Goal: Task Accomplishment & Management: Manage account settings

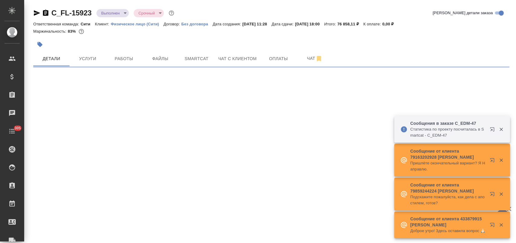
select select "RU"
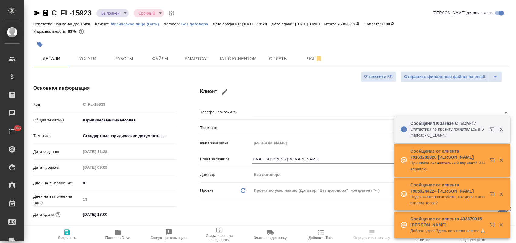
type textarea "x"
click at [118, 236] on span "Папка на Drive" at bounding box center [117, 238] width 25 height 4
type textarea "x"
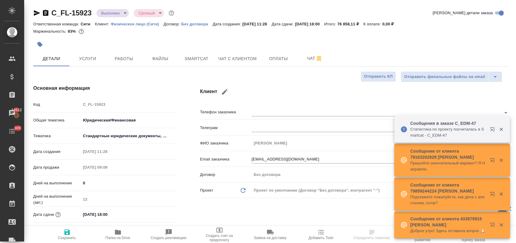
type textarea "x"
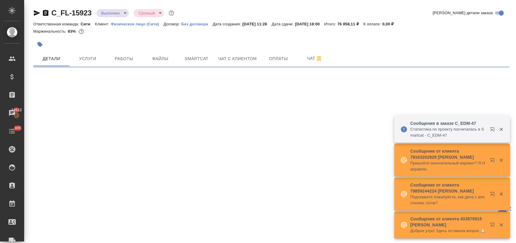
select select "RU"
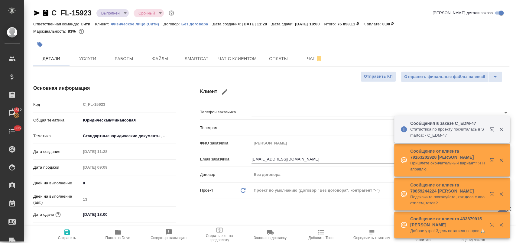
type textarea "x"
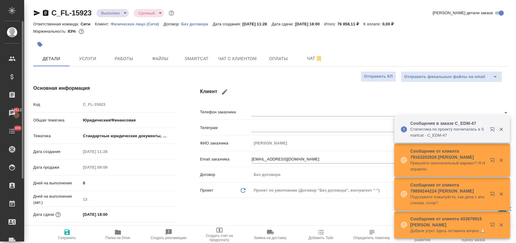
type textarea "x"
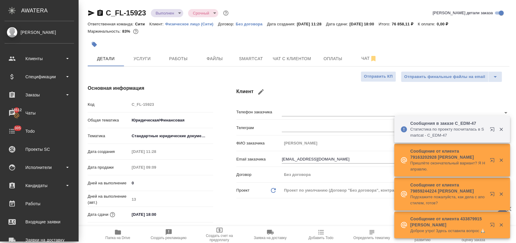
type textarea "x"
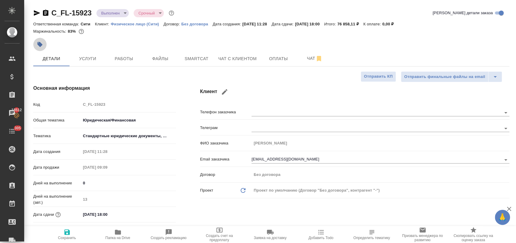
click at [42, 44] on icon "button" at bounding box center [39, 44] width 5 height 5
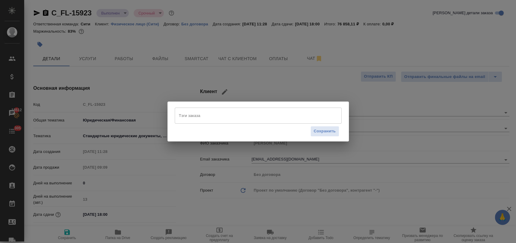
click at [198, 116] on input "Тэги заказа" at bounding box center [252, 115] width 150 height 10
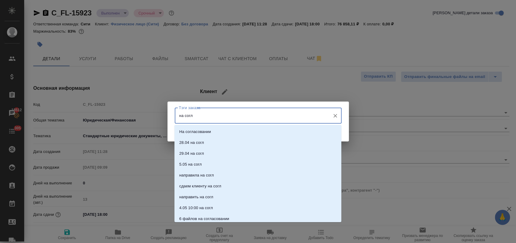
type input "на согла"
click at [200, 136] on li "На согласовании" at bounding box center [257, 131] width 167 height 11
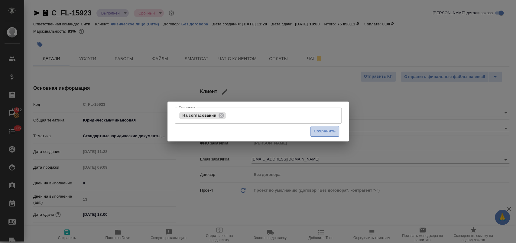
click at [331, 132] on span "Сохранить" at bounding box center [325, 131] width 22 height 7
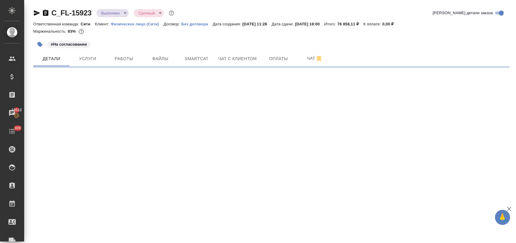
select select "RU"
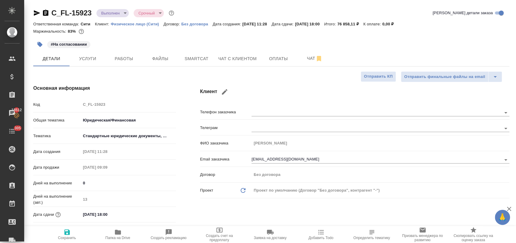
type textarea "x"
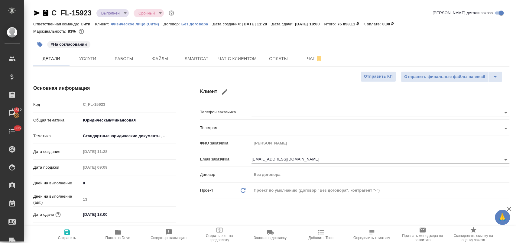
type textarea "x"
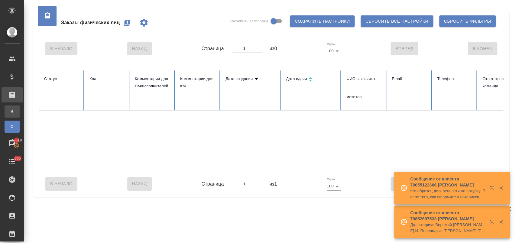
click at [9, 109] on div "Все заказы" at bounding box center [4, 112] width 9 height 6
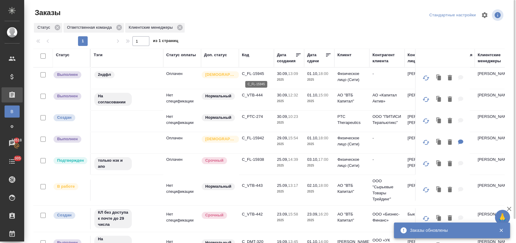
click at [252, 74] on p "C_FL-15945" at bounding box center [256, 74] width 29 height 6
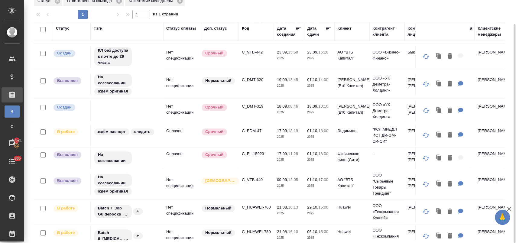
scroll to position [133, 0]
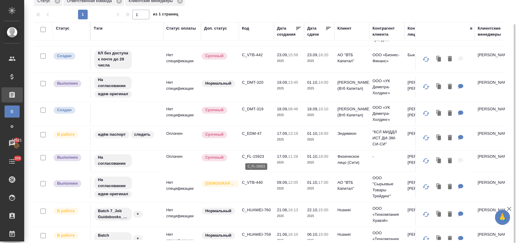
click at [256, 158] on p "C_FL-15923" at bounding box center [256, 157] width 29 height 6
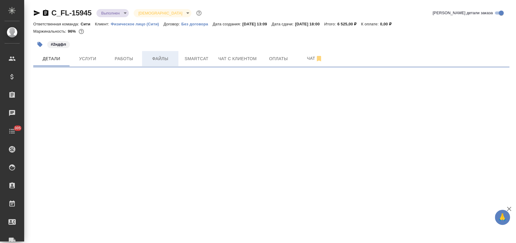
select select "RU"
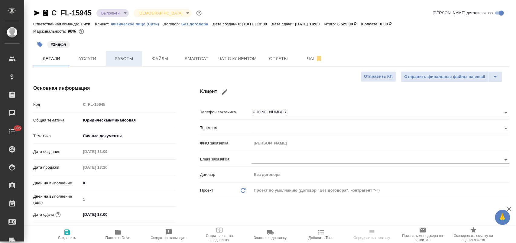
type textarea "x"
click at [160, 56] on span "Файлы" at bounding box center [160, 59] width 29 height 8
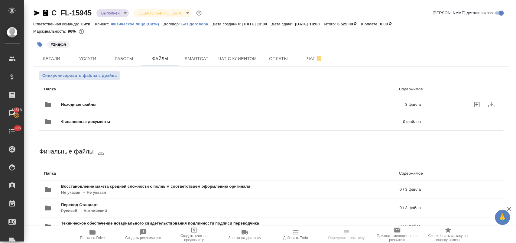
click at [94, 106] on span "Исходные файлы" at bounding box center [156, 105] width 190 height 6
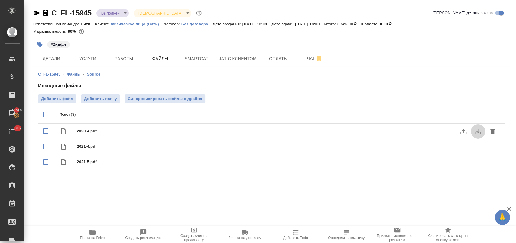
click at [476, 131] on icon "download" at bounding box center [477, 131] width 7 height 7
click at [478, 148] on icon "download" at bounding box center [477, 146] width 7 height 7
click at [478, 166] on button "download" at bounding box center [478, 162] width 15 height 15
drag, startPoint x: 92, startPoint y: 12, endPoint x: 50, endPoint y: 10, distance: 41.5
click at [50, 10] on div "C_FL-15945 Выполнен completed Святая троица holyTrinity" at bounding box center [118, 13] width 170 height 10
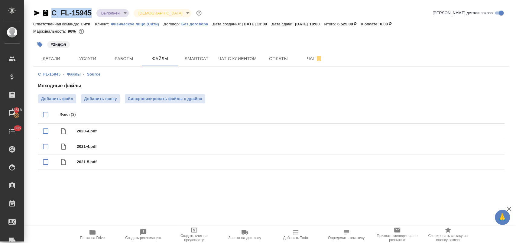
copy link "C_FL-15945"
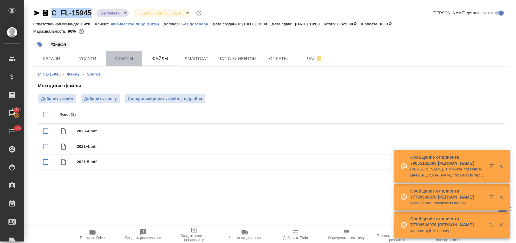
click at [121, 51] on button "Работы" at bounding box center [124, 58] width 36 height 15
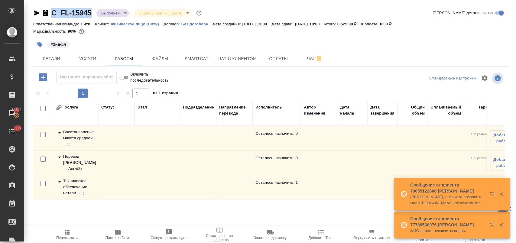
click at [59, 180] on icon at bounding box center [59, 181] width 7 height 7
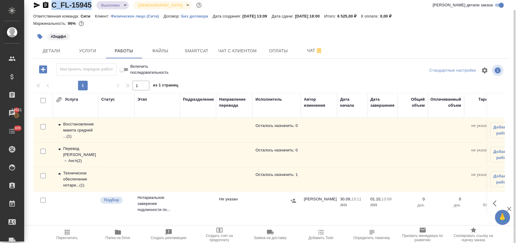
scroll to position [9, 0]
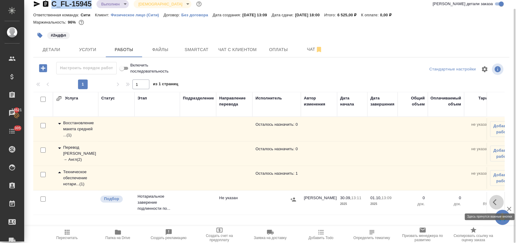
click at [495, 202] on icon "button" at bounding box center [496, 202] width 7 height 7
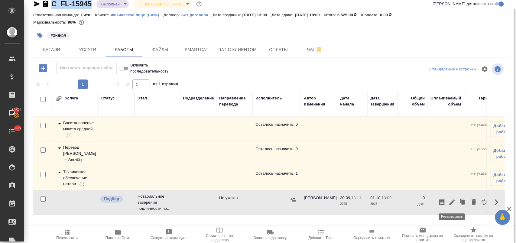
click at [452, 200] on icon "button" at bounding box center [451, 202] width 7 height 7
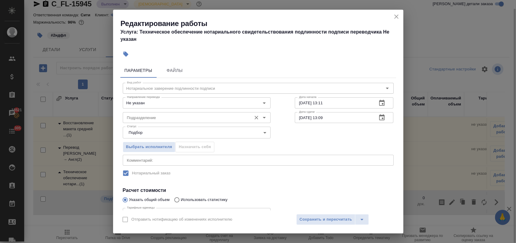
click at [207, 117] on input "Подразделение" at bounding box center [187, 117] width 124 height 7
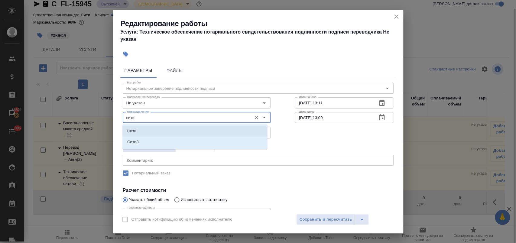
click at [186, 128] on li "Сити" at bounding box center [194, 131] width 145 height 11
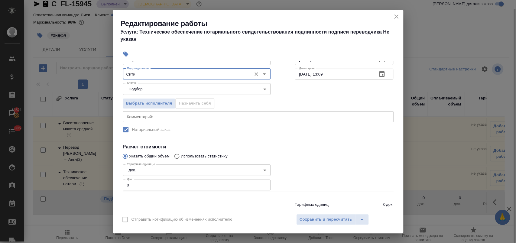
scroll to position [46, 0]
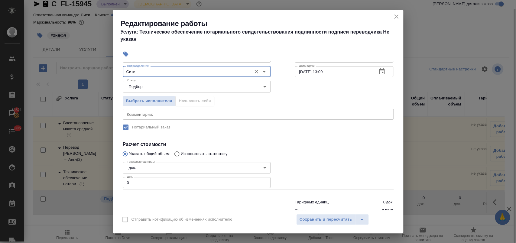
type input "Сити"
click at [138, 180] on input "0" at bounding box center [197, 182] width 148 height 11
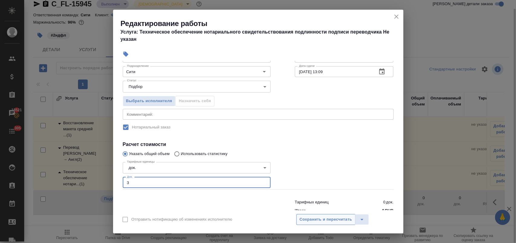
type input "3"
click at [307, 218] on span "Сохранить и пересчитать" at bounding box center [326, 219] width 53 height 7
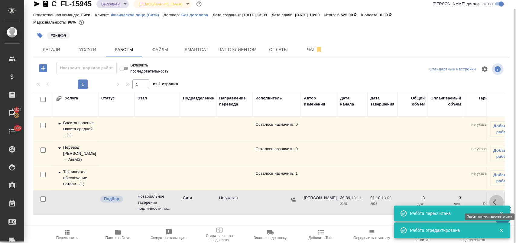
click at [495, 195] on button "button" at bounding box center [496, 202] width 15 height 15
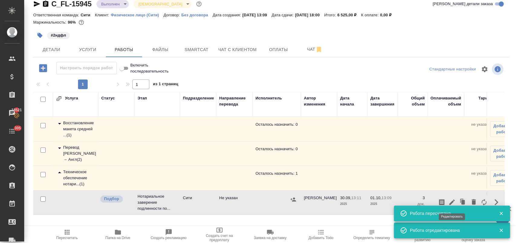
click at [453, 198] on button "button" at bounding box center [452, 202] width 10 height 15
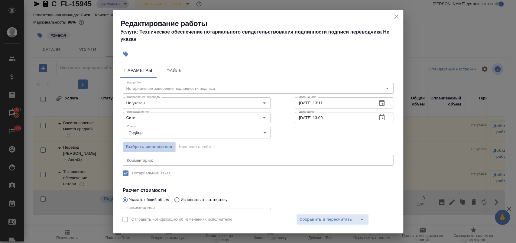
click at [154, 145] on span "Выбрать исполнителя" at bounding box center [149, 147] width 46 height 7
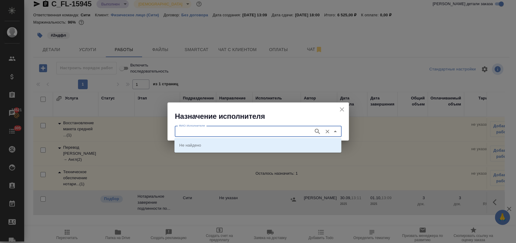
click at [225, 129] on input "ФИО Исполнителя" at bounding box center [244, 131] width 134 height 7
type input "шишенков"
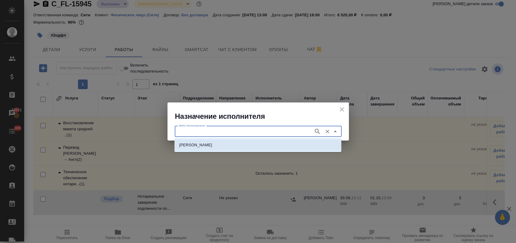
click at [212, 147] on p "НОТАРИУС Шишенков Леонид Васильевич" at bounding box center [195, 145] width 33 height 6
type input "НОТАРИУС Шишенков Леонид Васильевич"
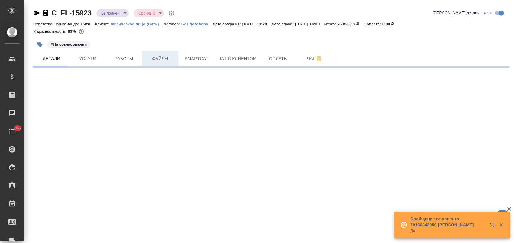
select select "RU"
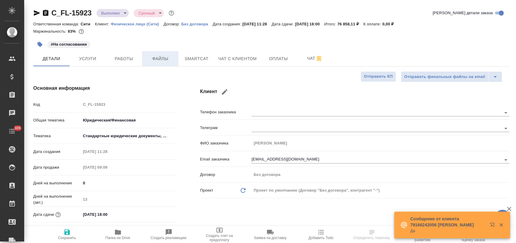
type textarea "x"
click at [157, 61] on span "Файлы" at bounding box center [160, 59] width 29 height 8
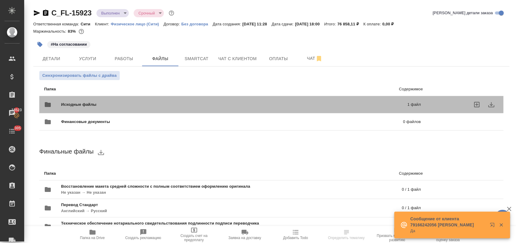
click at [103, 102] on span "Исходные файлы" at bounding box center [156, 105] width 191 height 6
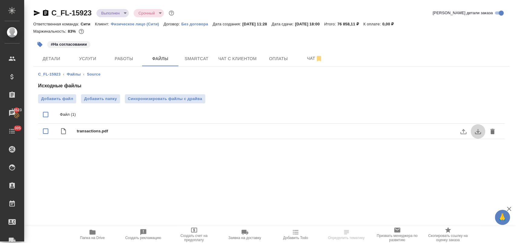
click at [476, 132] on icon "download" at bounding box center [477, 131] width 7 height 7
drag, startPoint x: 93, startPoint y: 13, endPoint x: 52, endPoint y: 14, distance: 41.7
click at [52, 14] on div "C_FL-15923 Выполнен completed Срочный urgent" at bounding box center [104, 13] width 142 height 10
copy link "C_FL-15923"
